Goal: Task Accomplishment & Management: Manage account settings

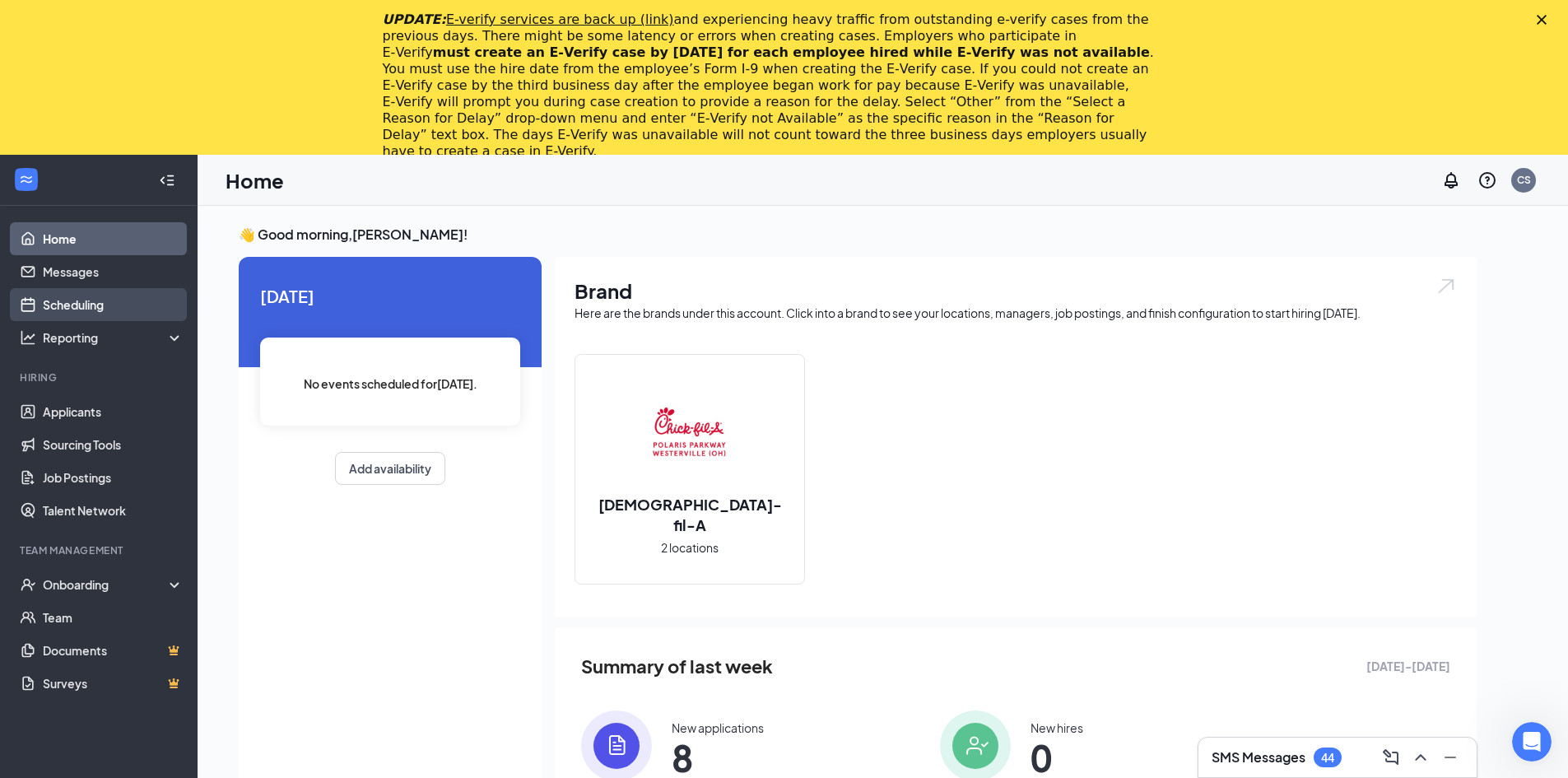
click at [90, 310] on link "Scheduling" at bounding box center [113, 304] width 141 height 32
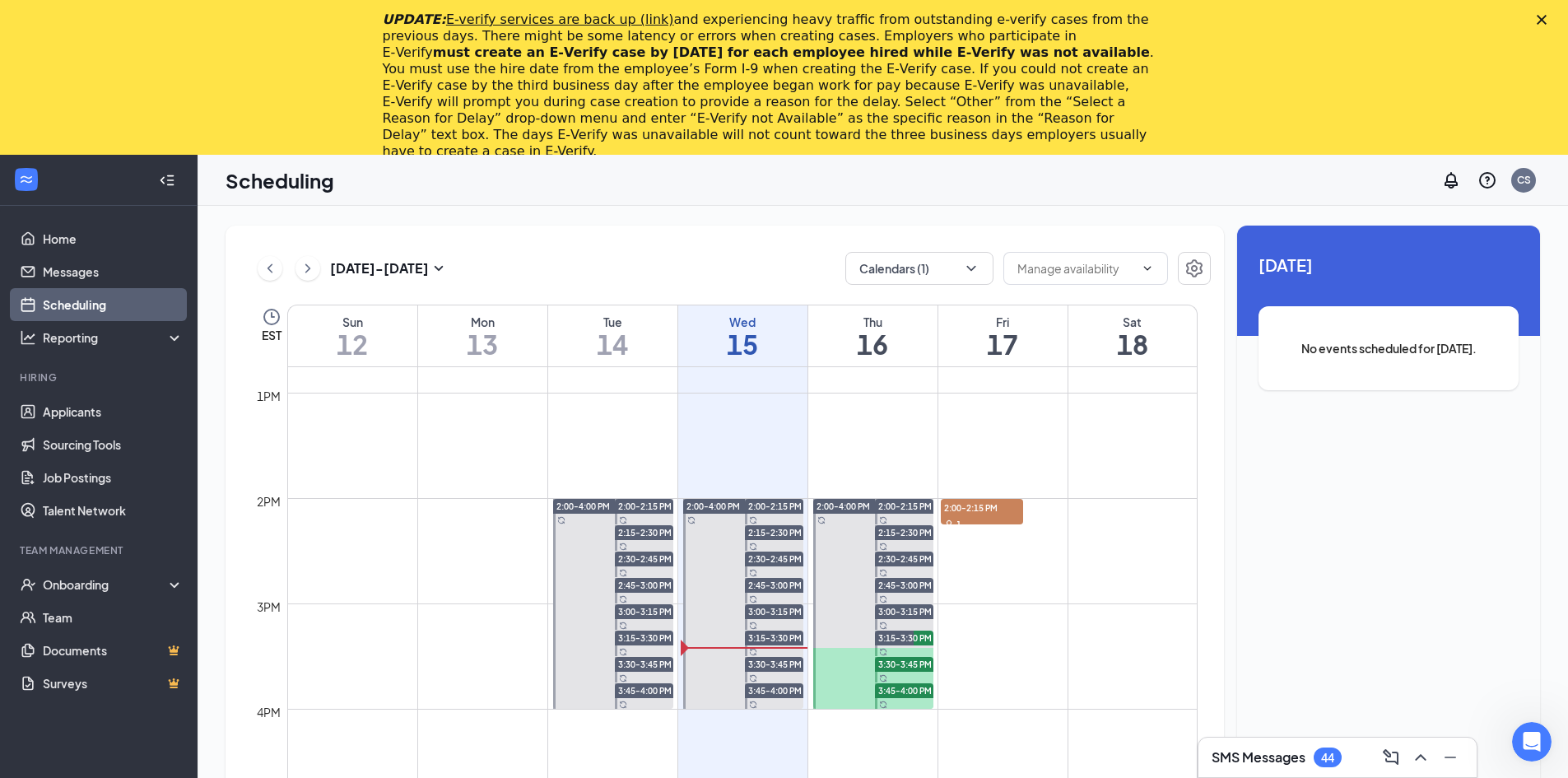
scroll to position [1303, 0]
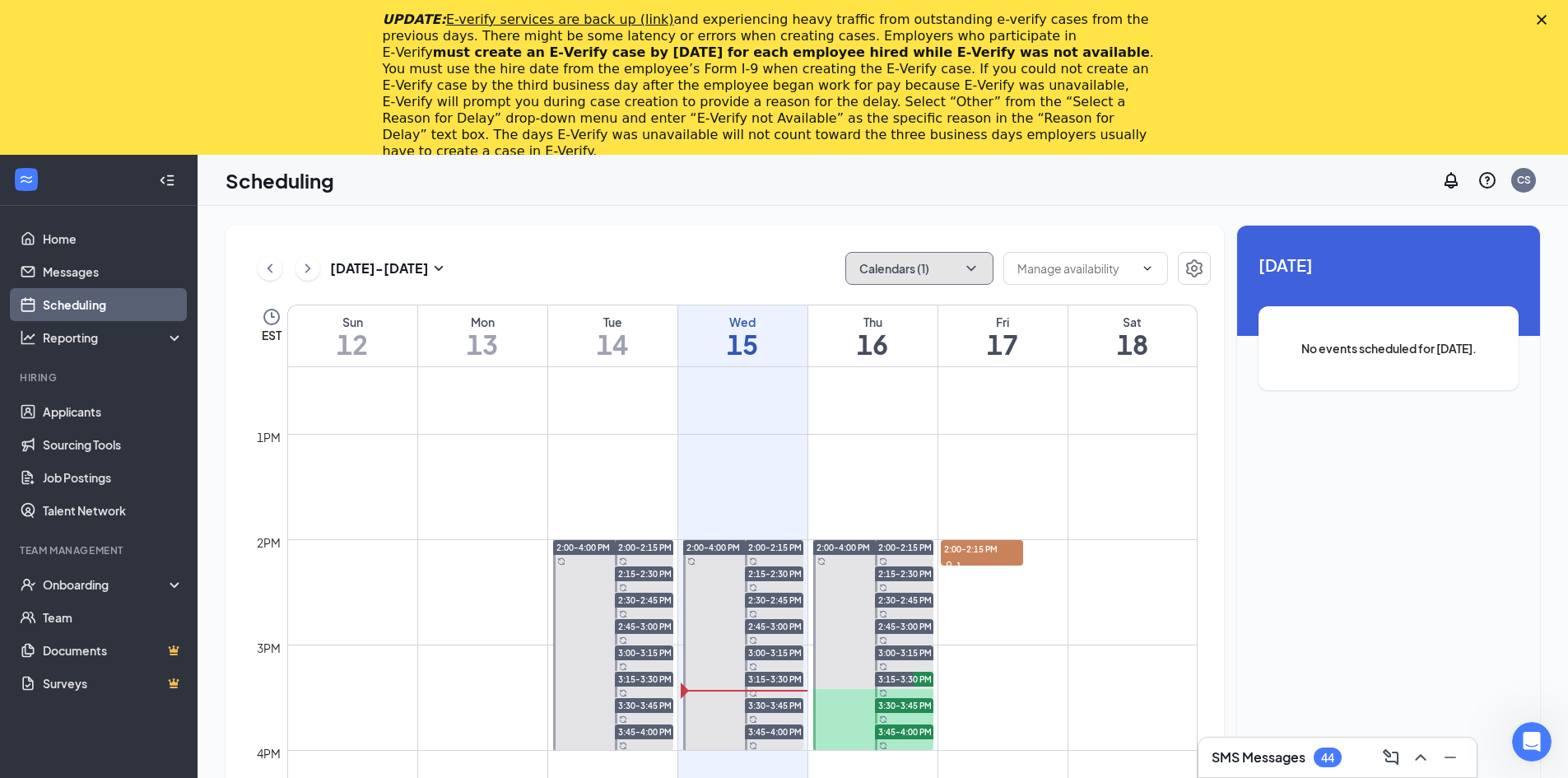
click at [960, 261] on button "Calendars (1)" at bounding box center [919, 268] width 148 height 32
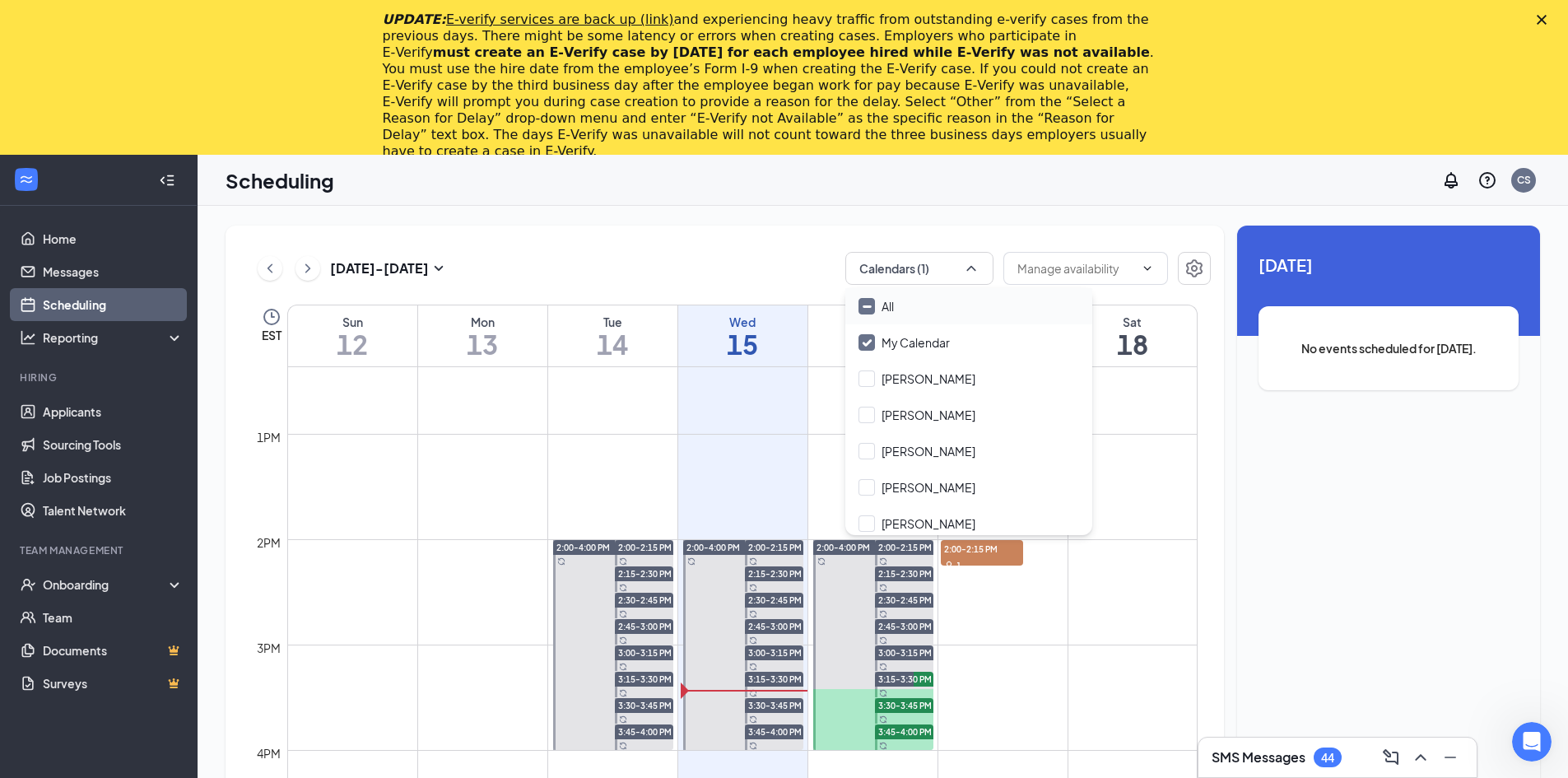
click at [866, 306] on input "All" at bounding box center [875, 306] width 35 height 16
checkbox input "true"
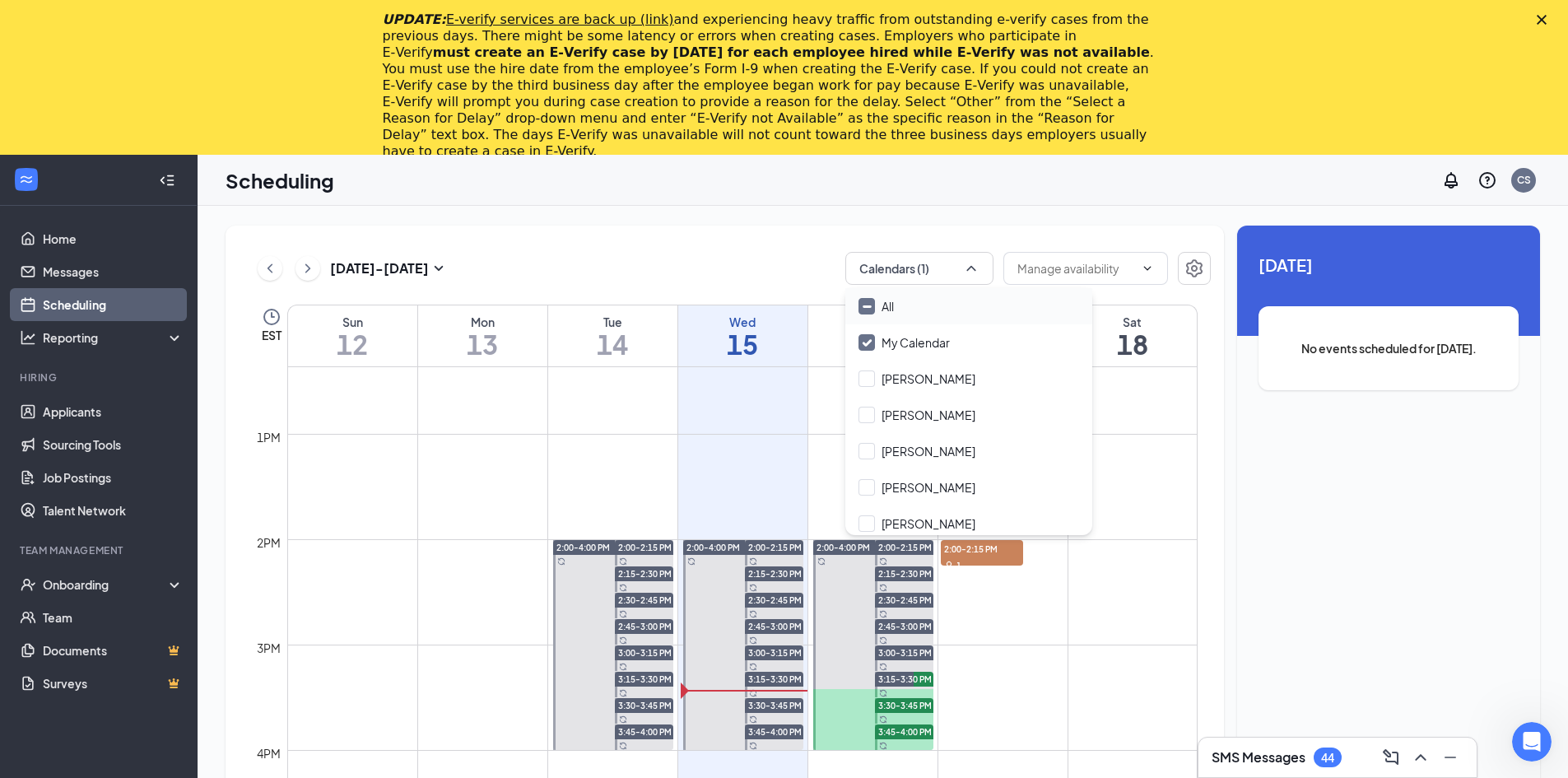
checkbox input "true"
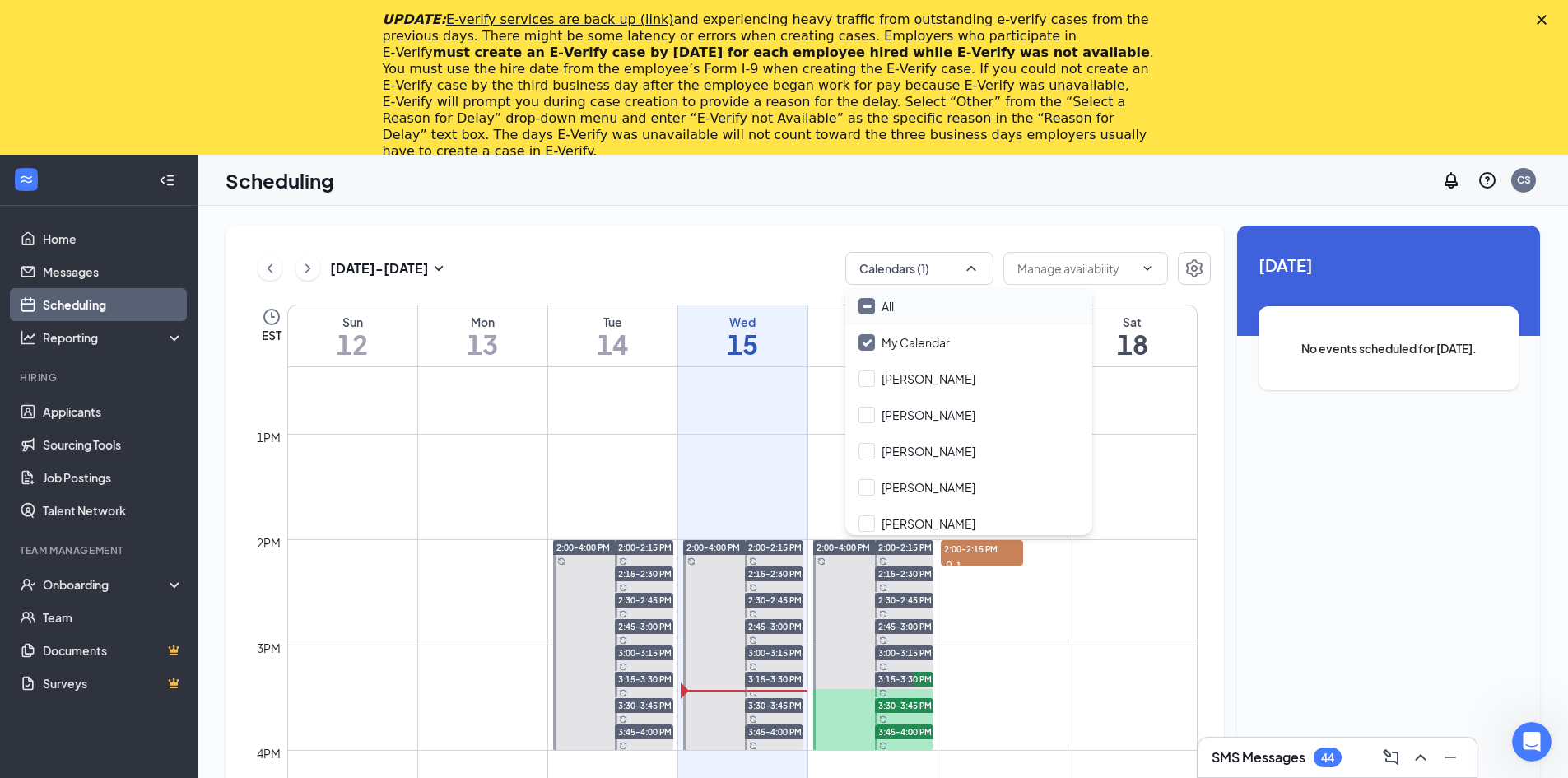
checkbox input "true"
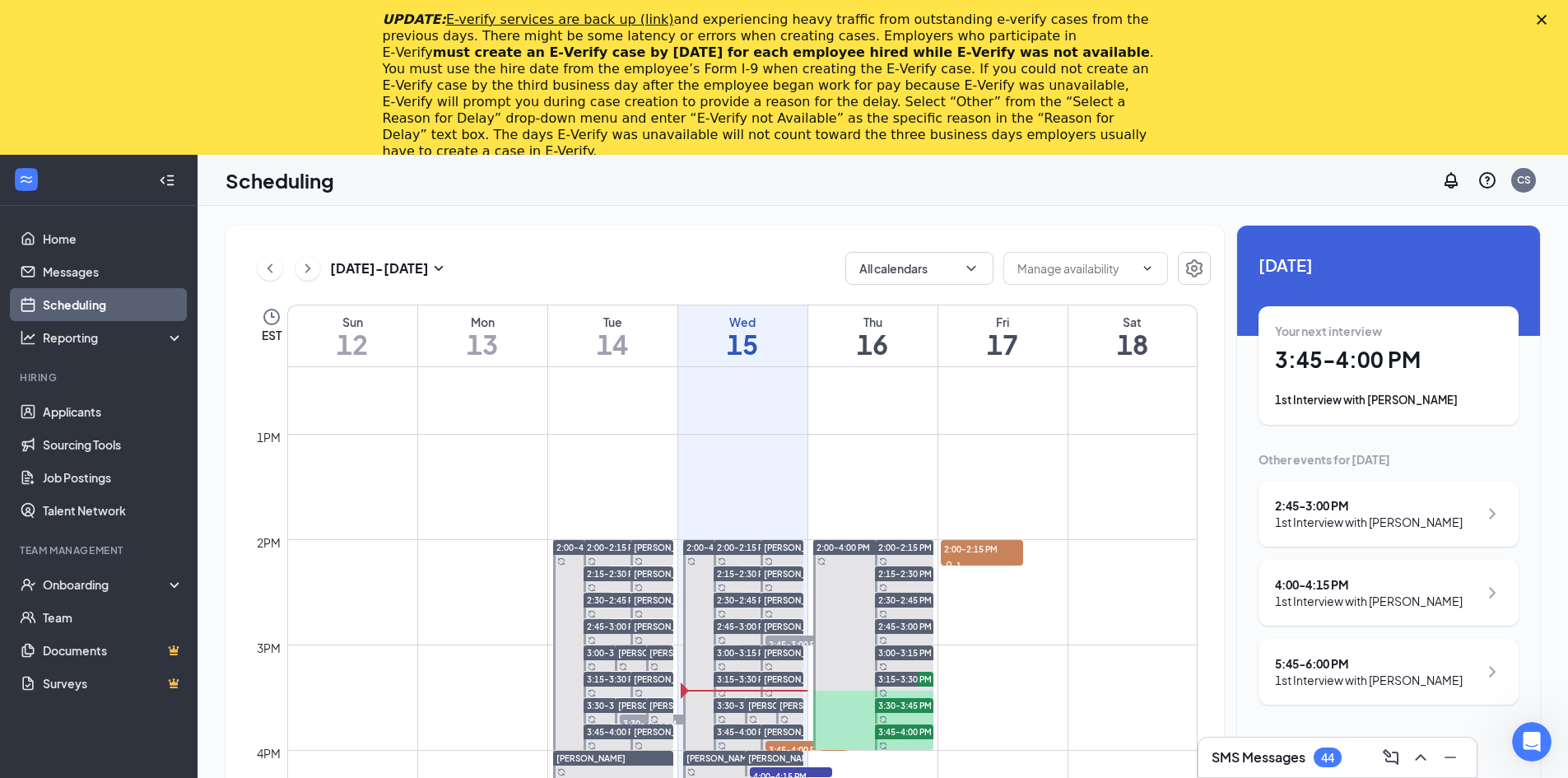
click at [988, 220] on div "[DATE] - [DATE] All calendars EST Sun 12 Mon 13 Tue 14 Wed 15 Thu 16 Fri 17 Sat…" at bounding box center [882, 569] width 1370 height 727
click at [1156, 269] on span at bounding box center [1085, 268] width 164 height 32
click at [1140, 269] on icon "ChevronDown" at bounding box center [1147, 268] width 14 height 14
click at [1185, 265] on icon "Settings" at bounding box center [1194, 268] width 20 height 20
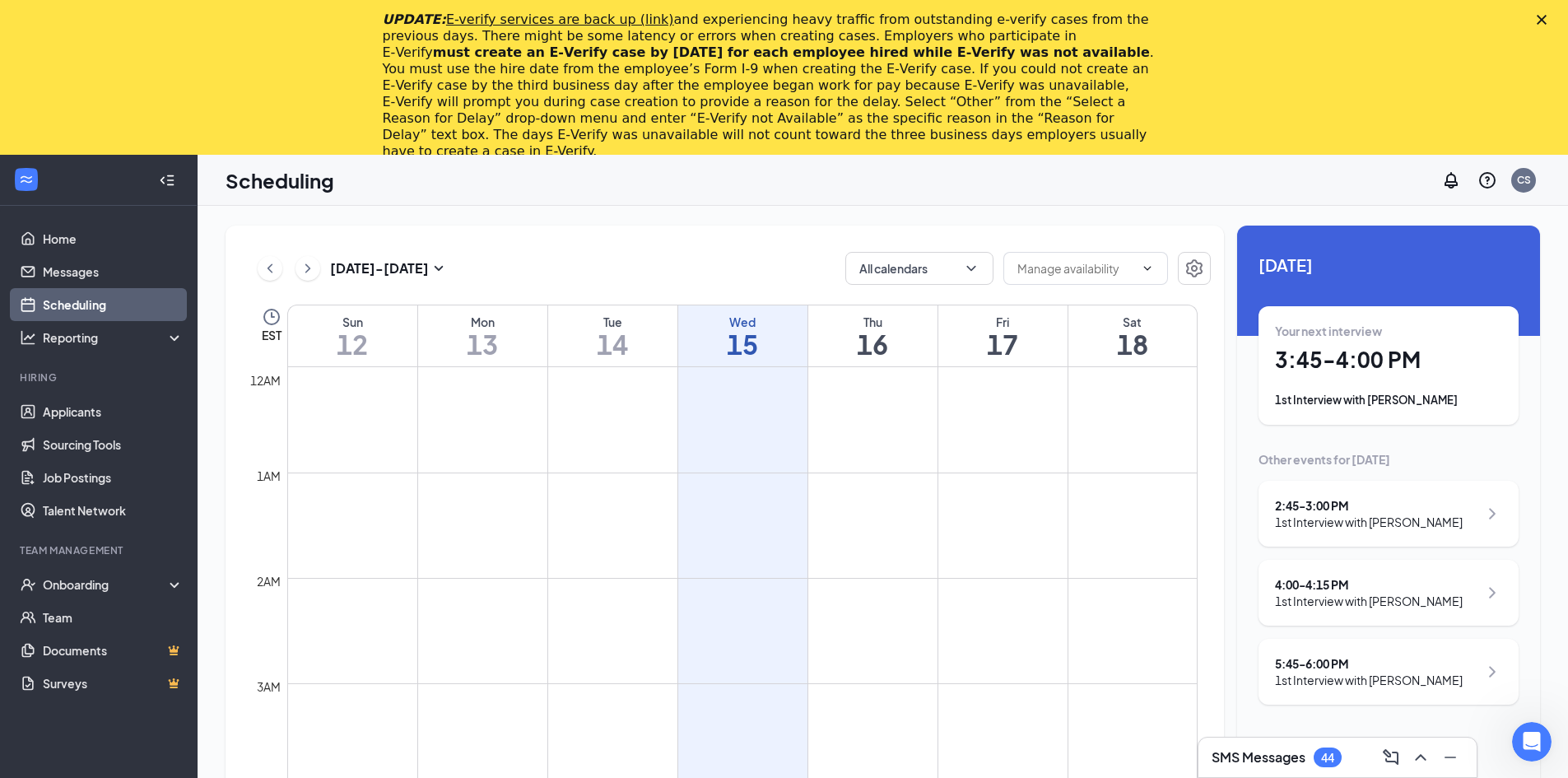
scroll to position [810, 0]
click at [1348, 387] on div "Your next interview 3:45 - 4:00 PM 1st Interview with [PERSON_NAME]" at bounding box center [1388, 366] width 227 height 86
